Goal: Go to known website: Access a specific website the user already knows

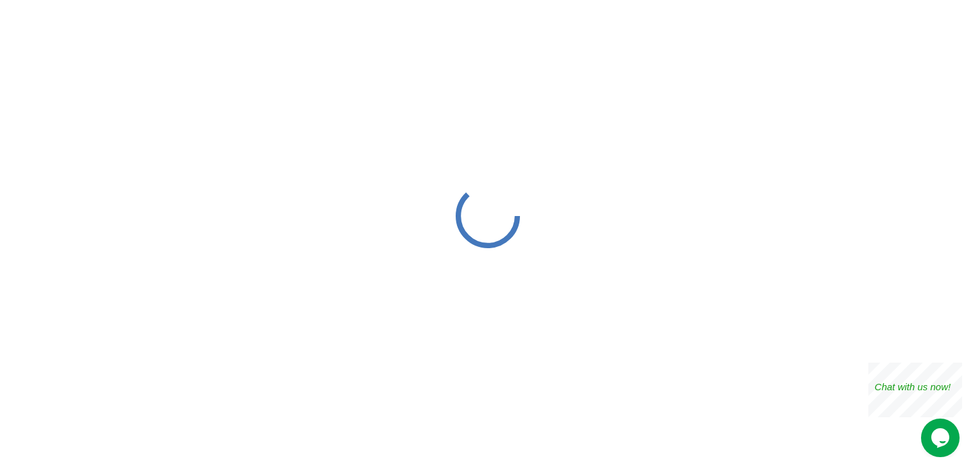
click at [422, 296] on div at bounding box center [487, 215] width 975 height 431
